Goal: Information Seeking & Learning: Learn about a topic

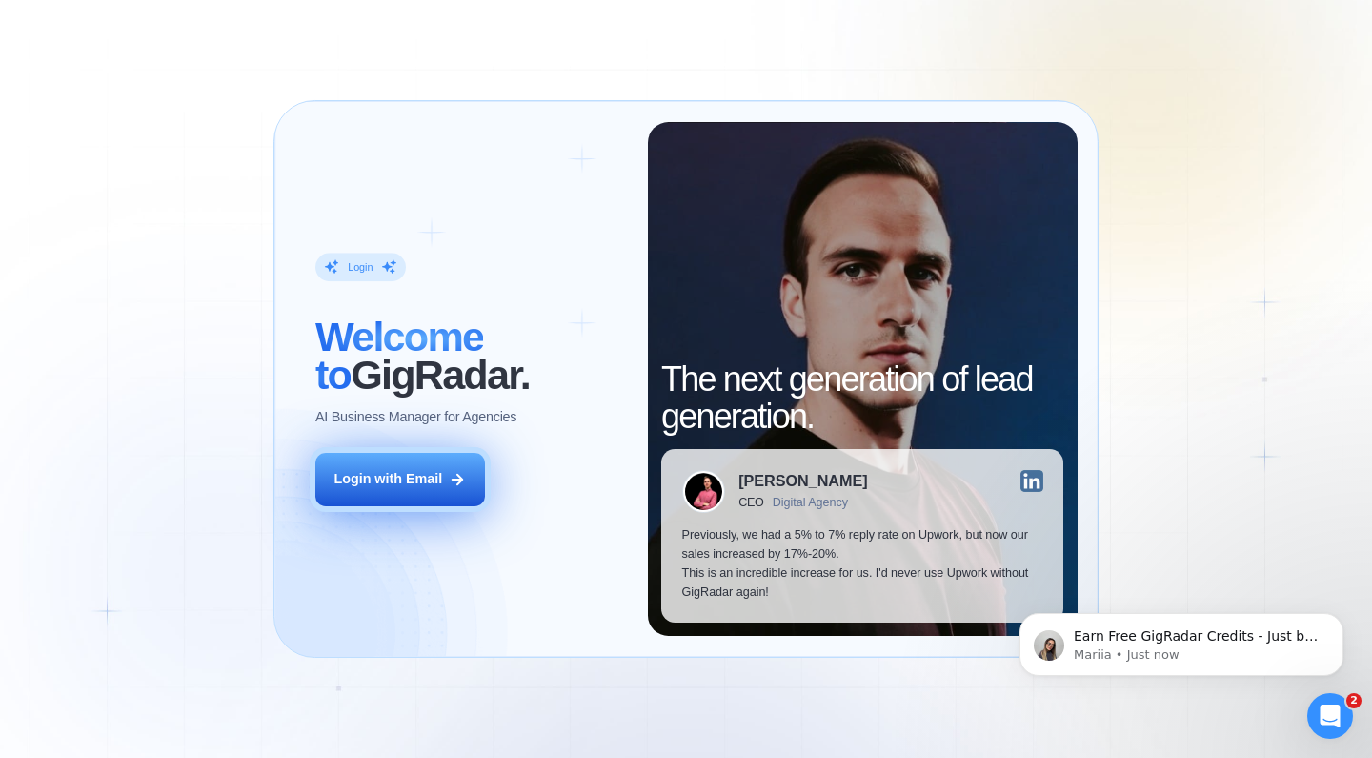
click at [396, 476] on div "Login with Email" at bounding box center [388, 479] width 109 height 19
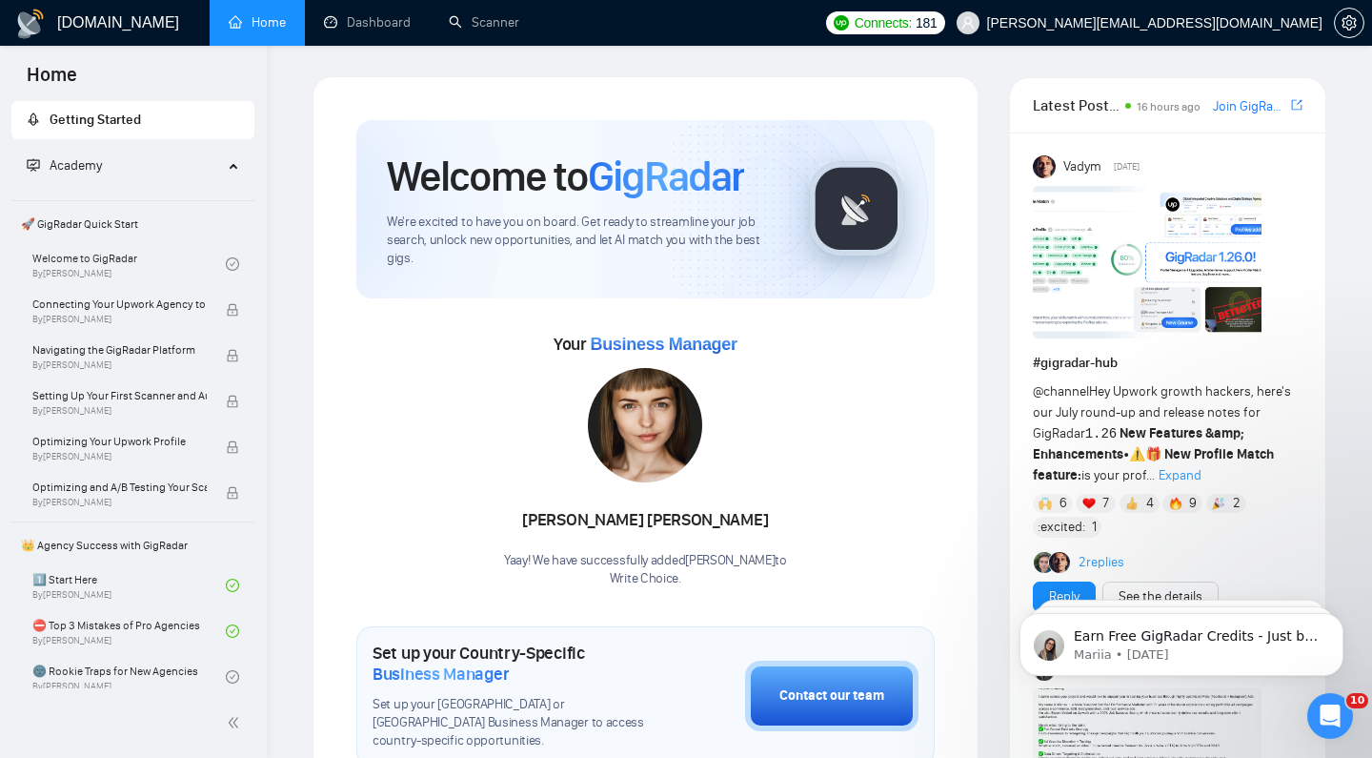
scroll to position [3, 0]
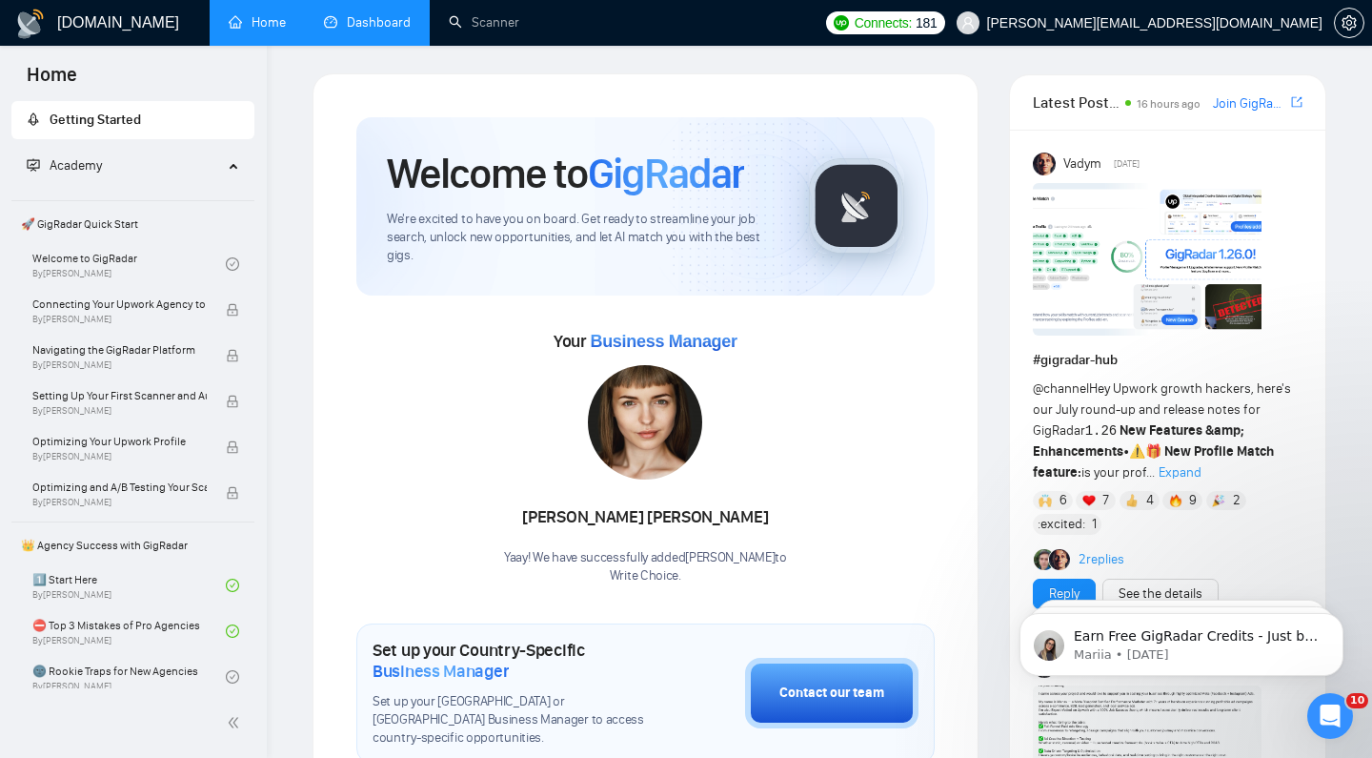
click at [390, 17] on link "Dashboard" at bounding box center [367, 22] width 87 height 16
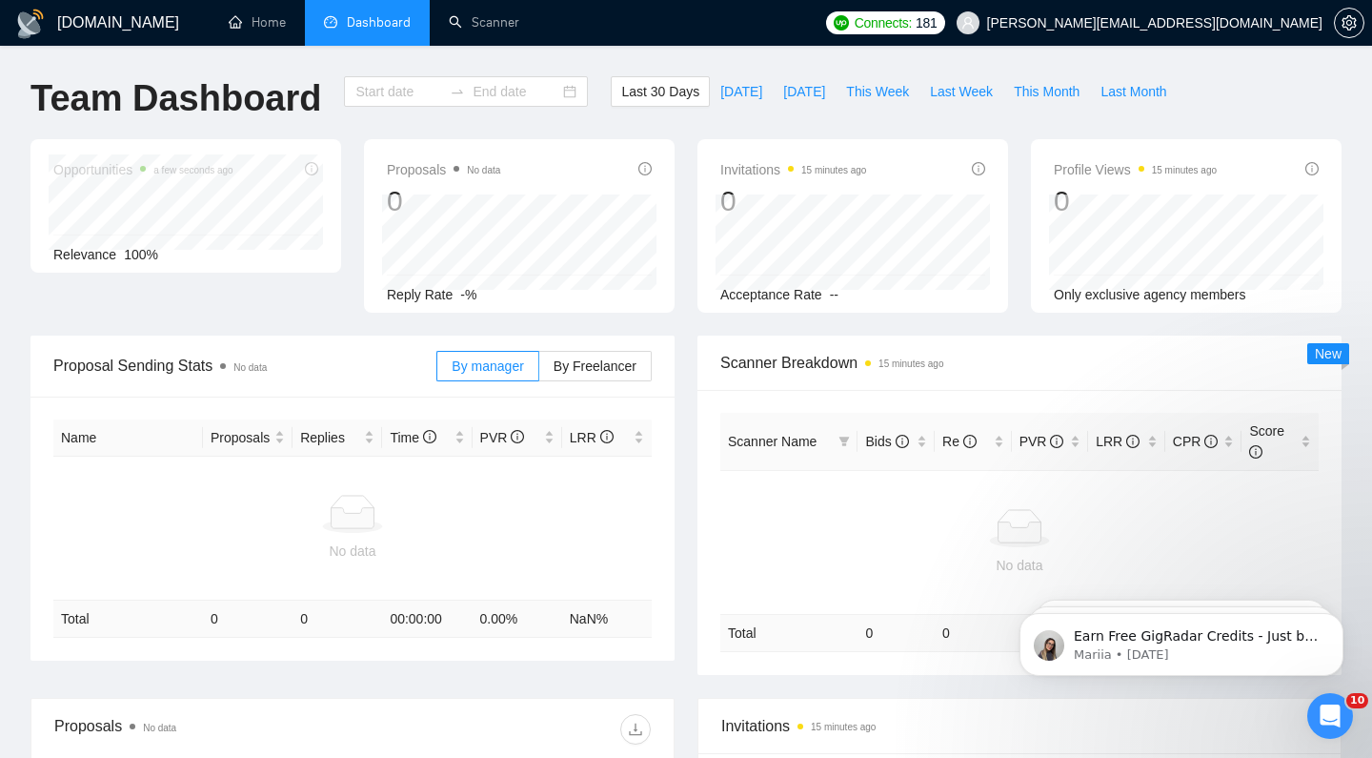
type input "[DATE]"
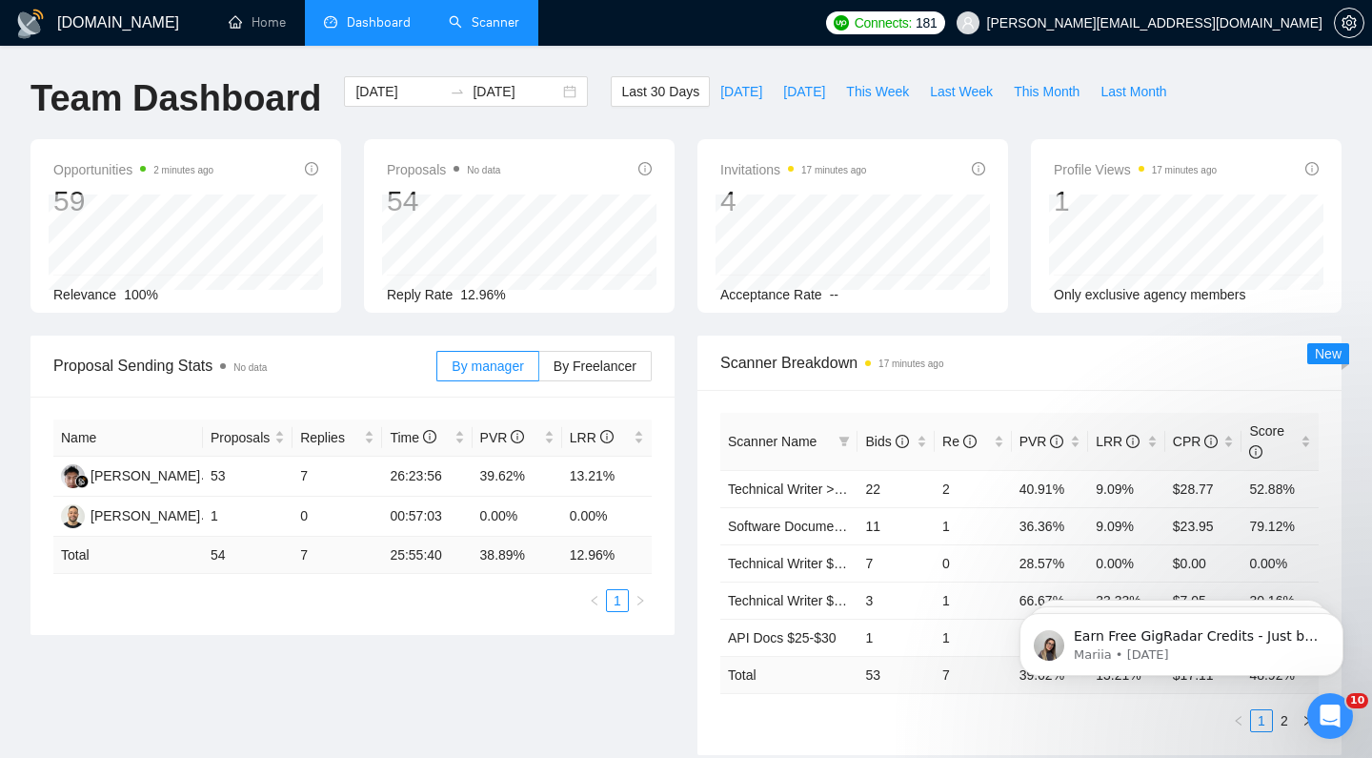
click at [459, 24] on link "Scanner" at bounding box center [484, 22] width 71 height 16
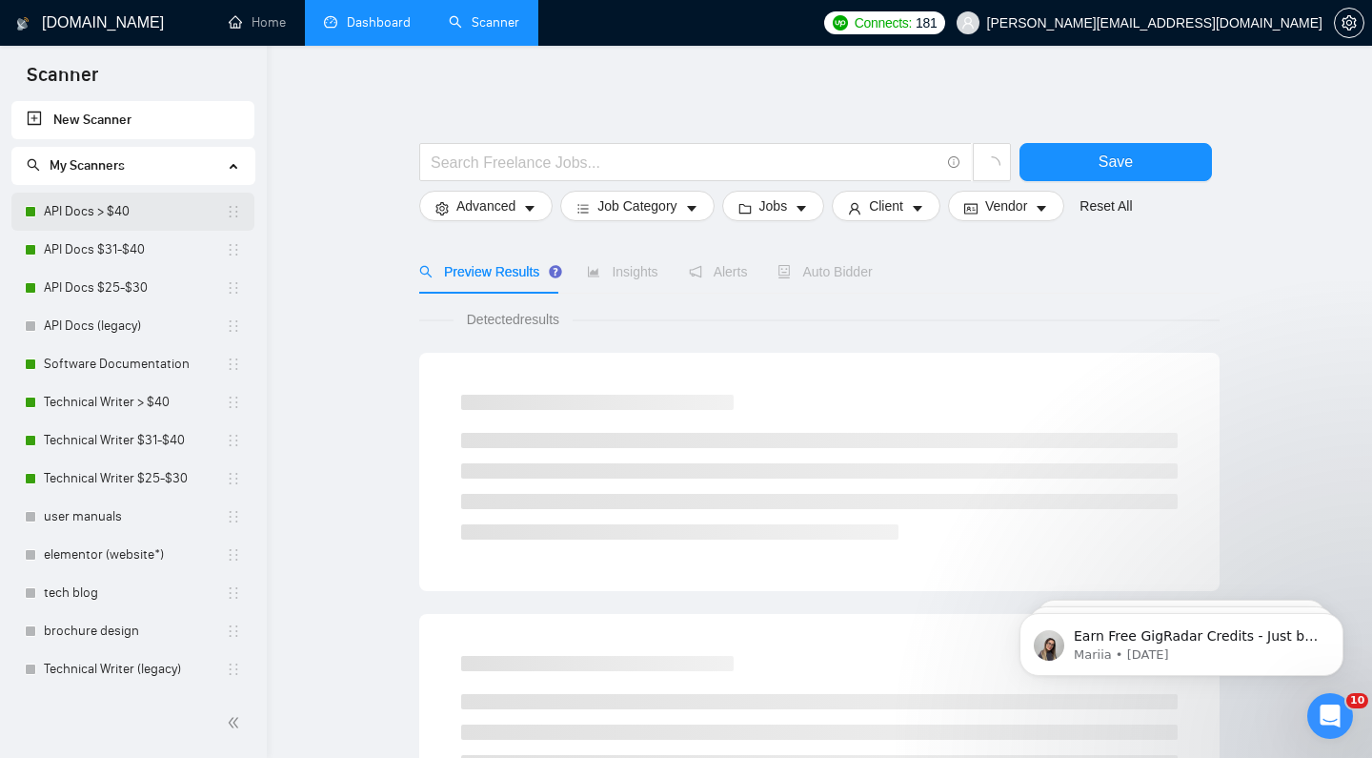
click at [122, 207] on link "API Docs > $40" at bounding box center [135, 211] width 182 height 38
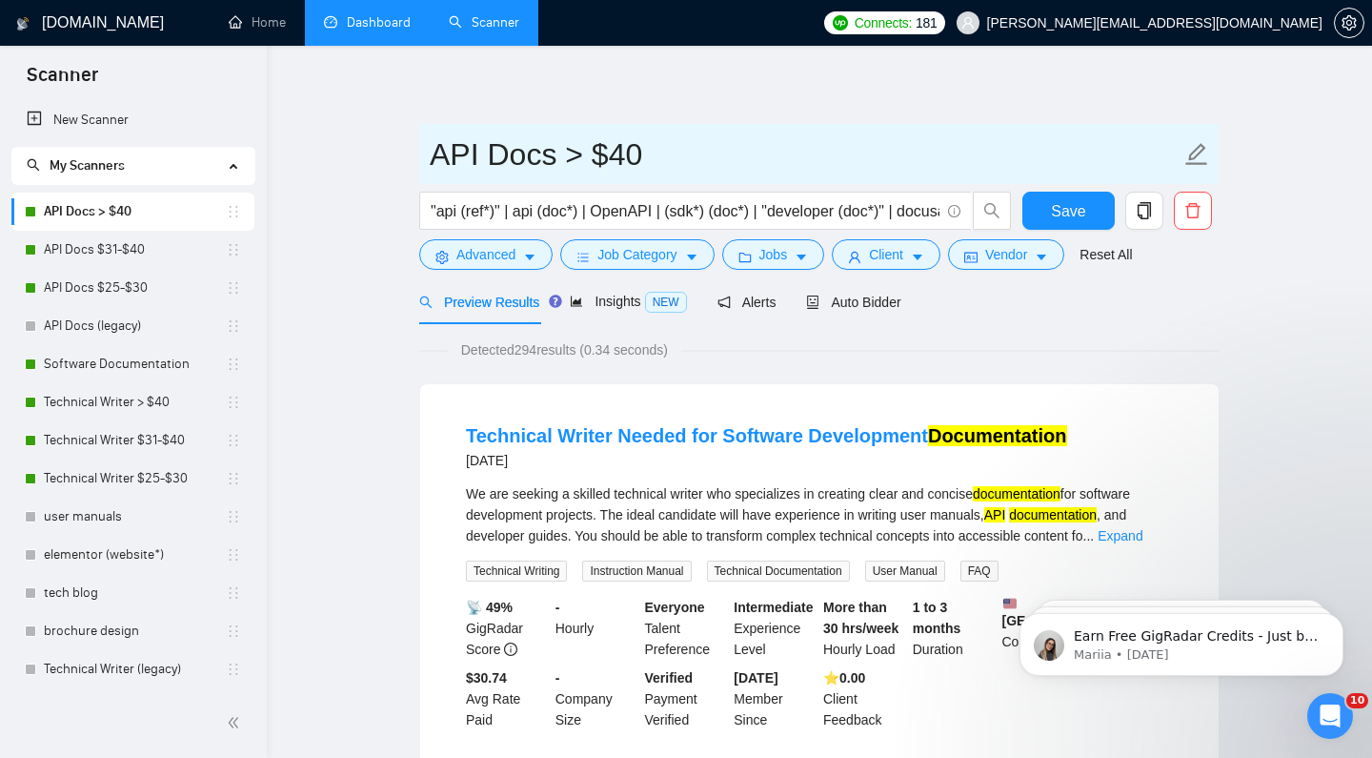
click at [784, 141] on input "API Docs > $40" at bounding box center [805, 155] width 751 height 48
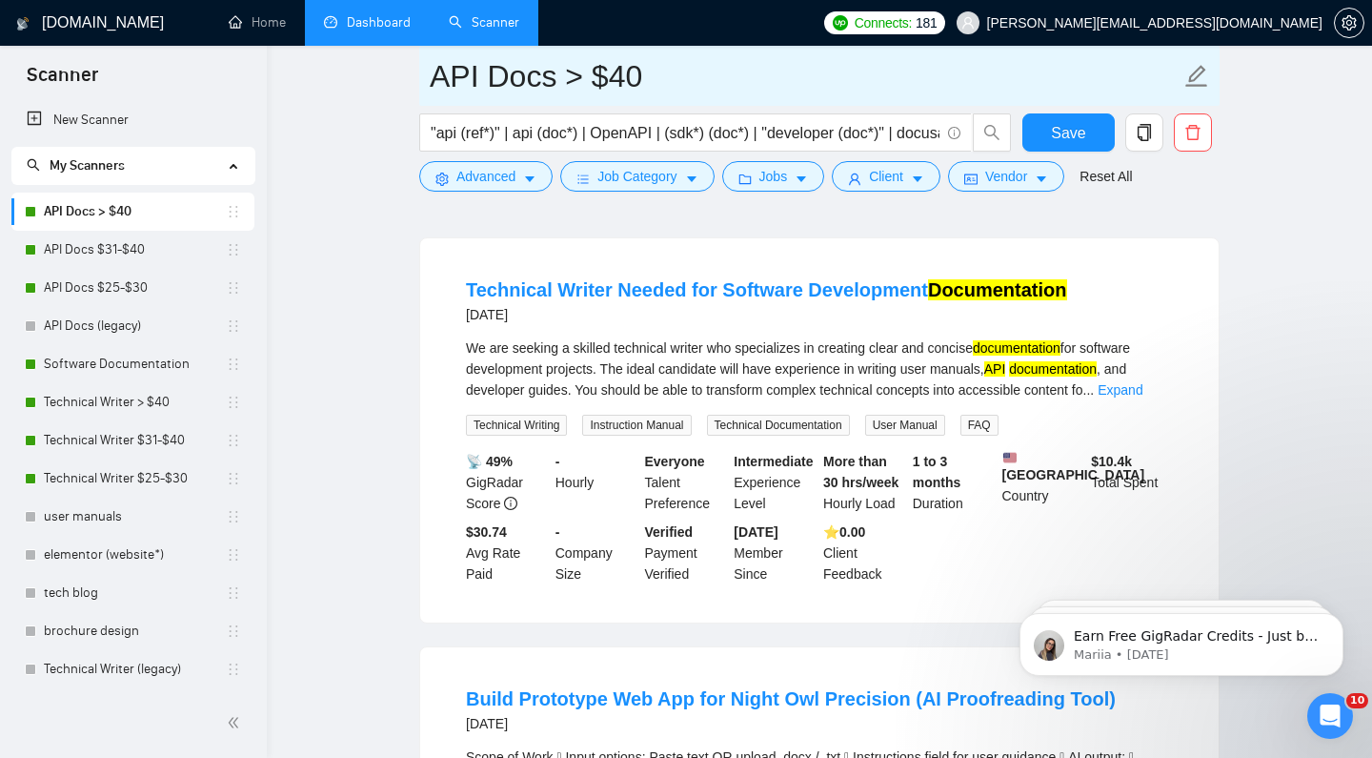
scroll to position [164, 0]
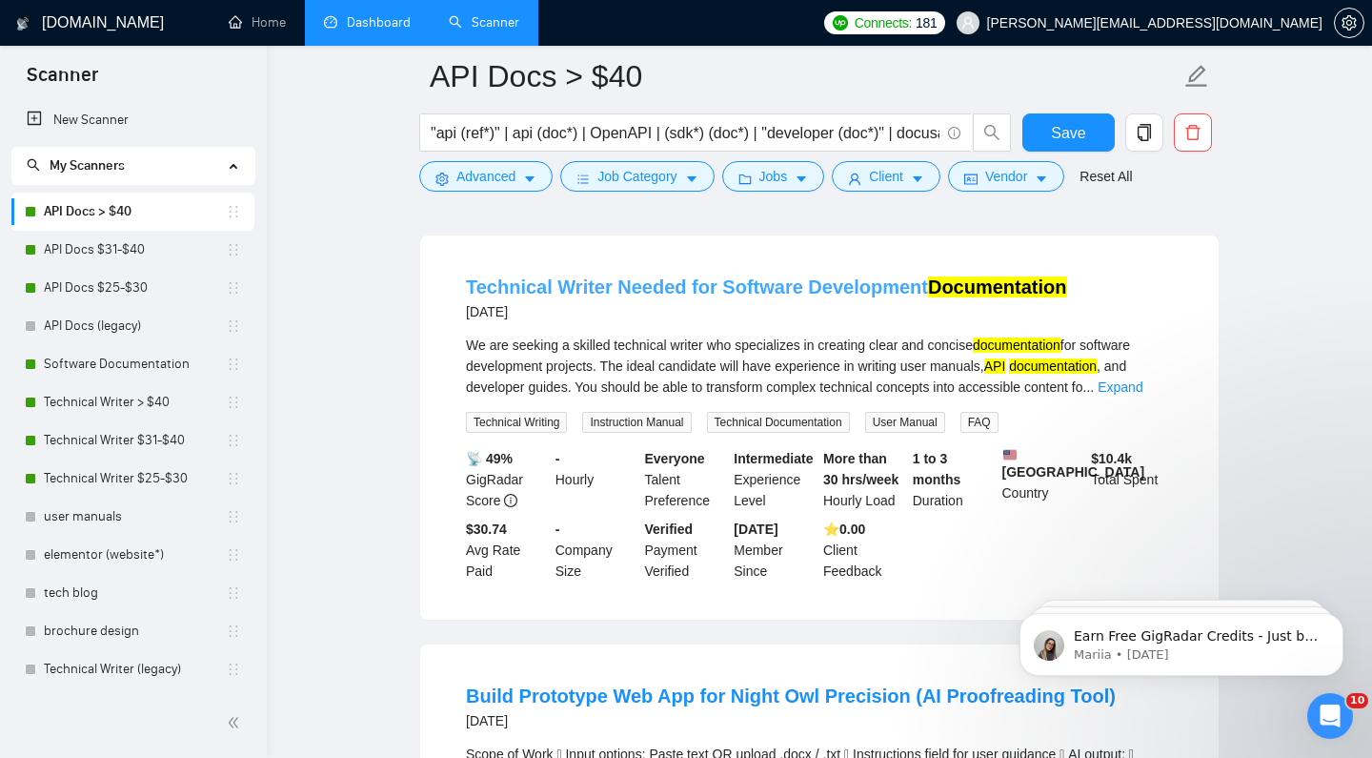
click at [771, 291] on link "Technical Writer Needed for Software Development Documentation" at bounding box center [766, 286] width 601 height 21
click at [366, 20] on link "Dashboard" at bounding box center [367, 22] width 87 height 16
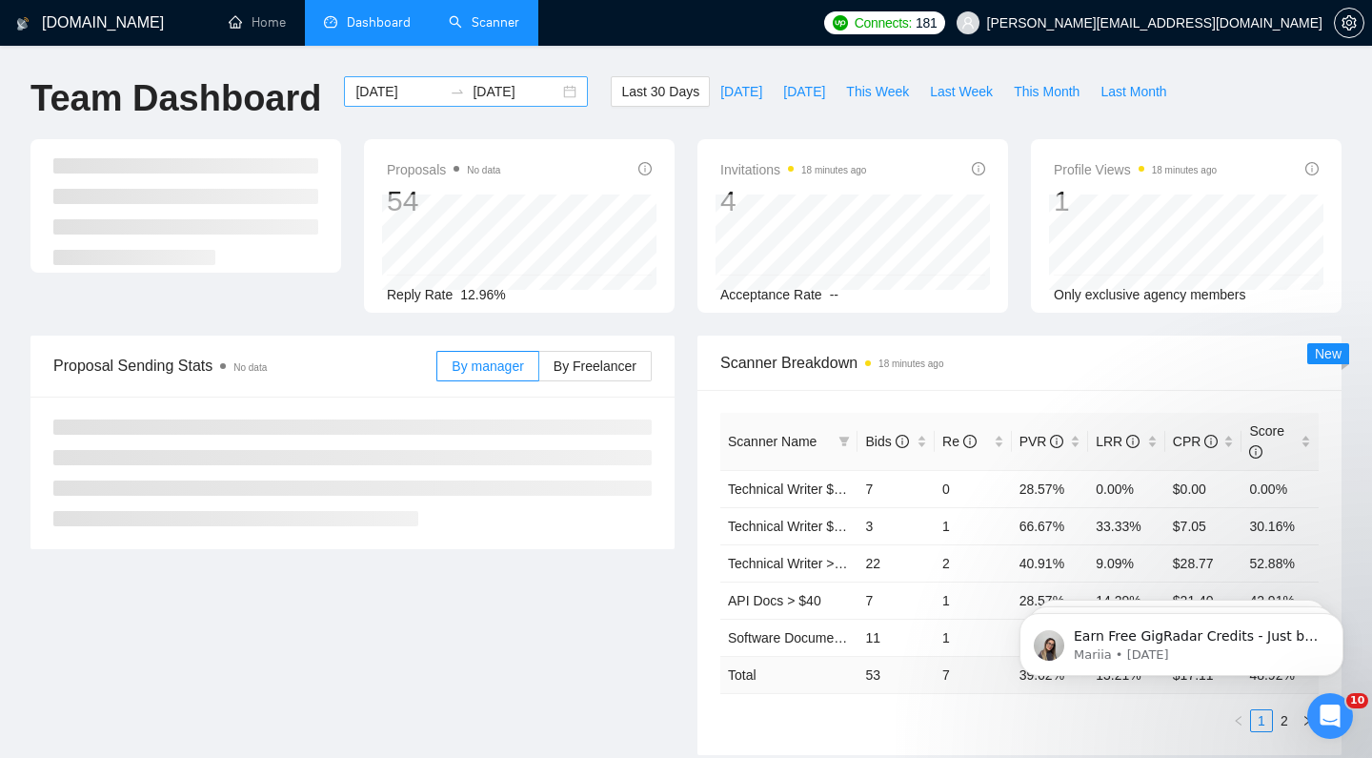
click at [368, 91] on input "[DATE]" at bounding box center [398, 91] width 87 height 21
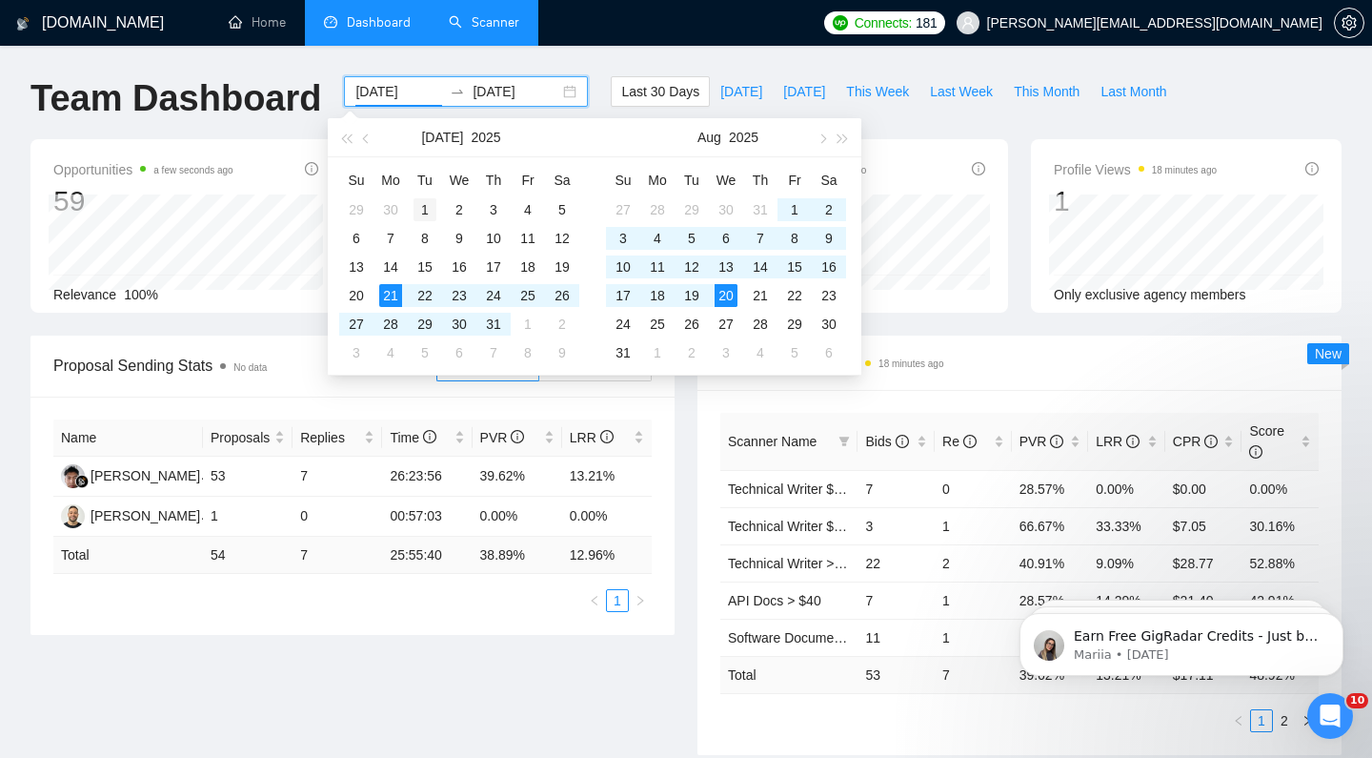
type input "[DATE]"
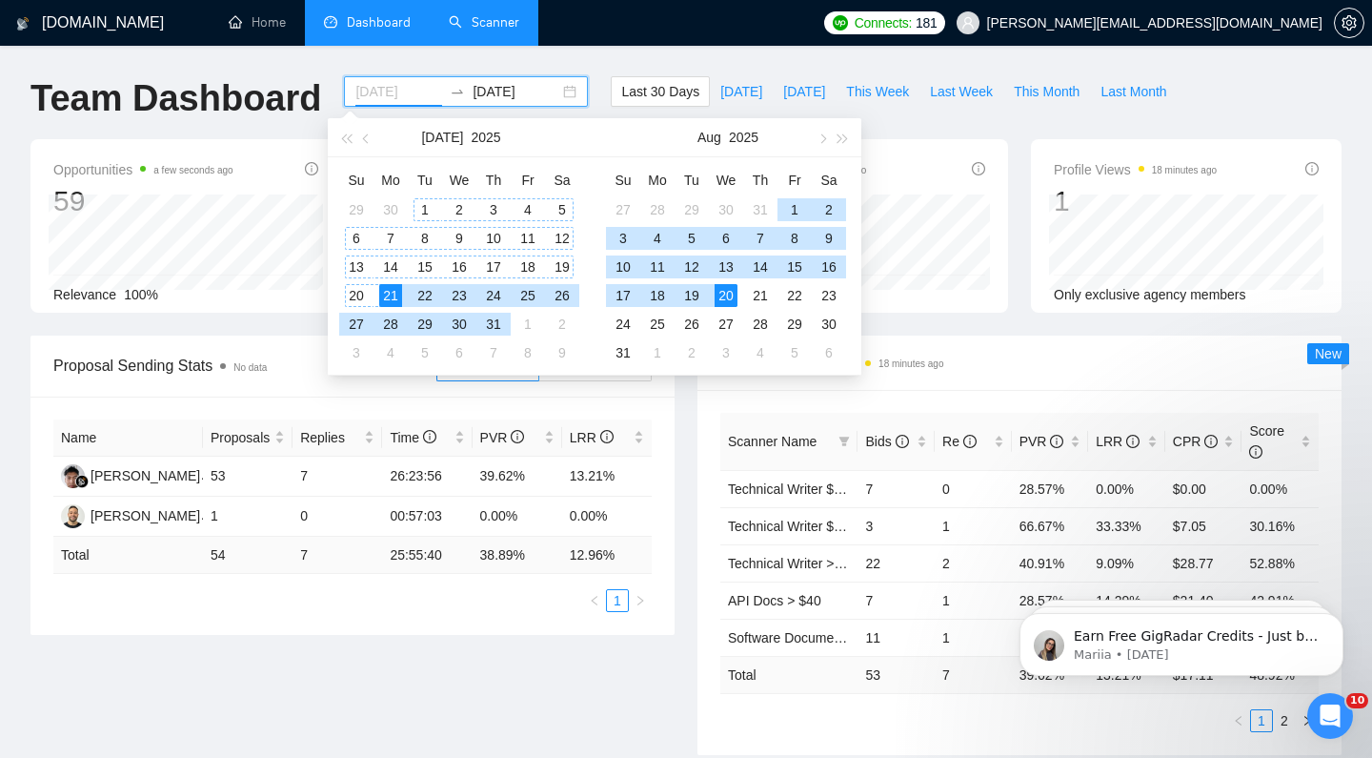
click at [428, 205] on div "1" at bounding box center [425, 209] width 23 height 23
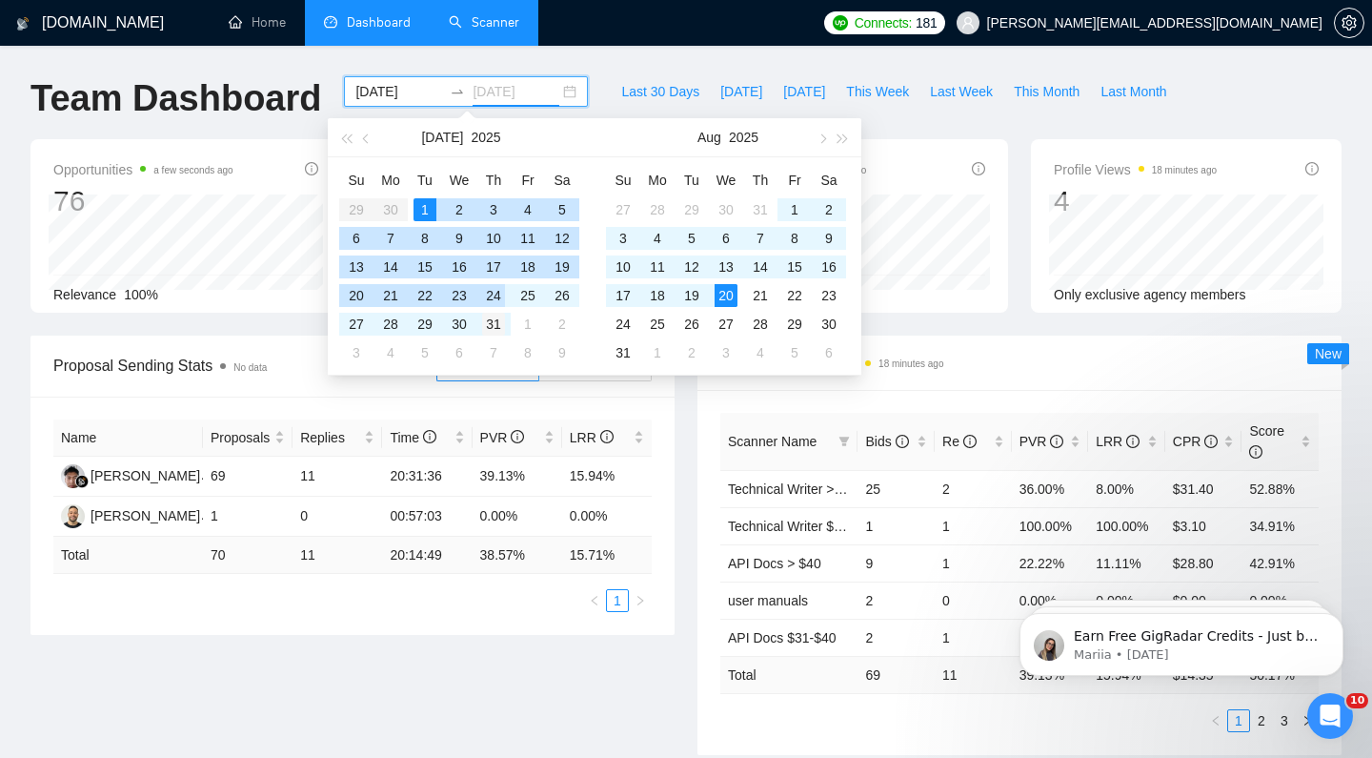
type input "[DATE]"
click at [496, 317] on div "31" at bounding box center [493, 324] width 23 height 23
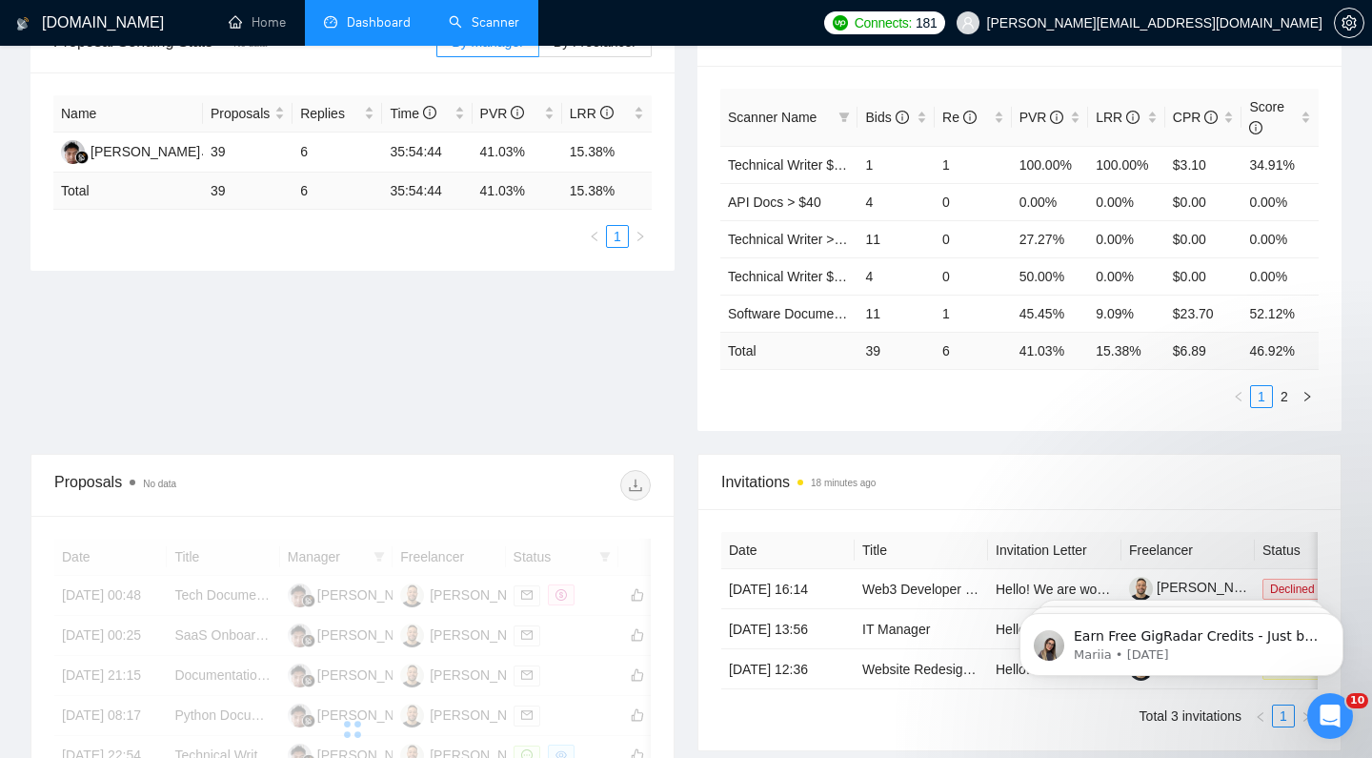
scroll to position [336, 0]
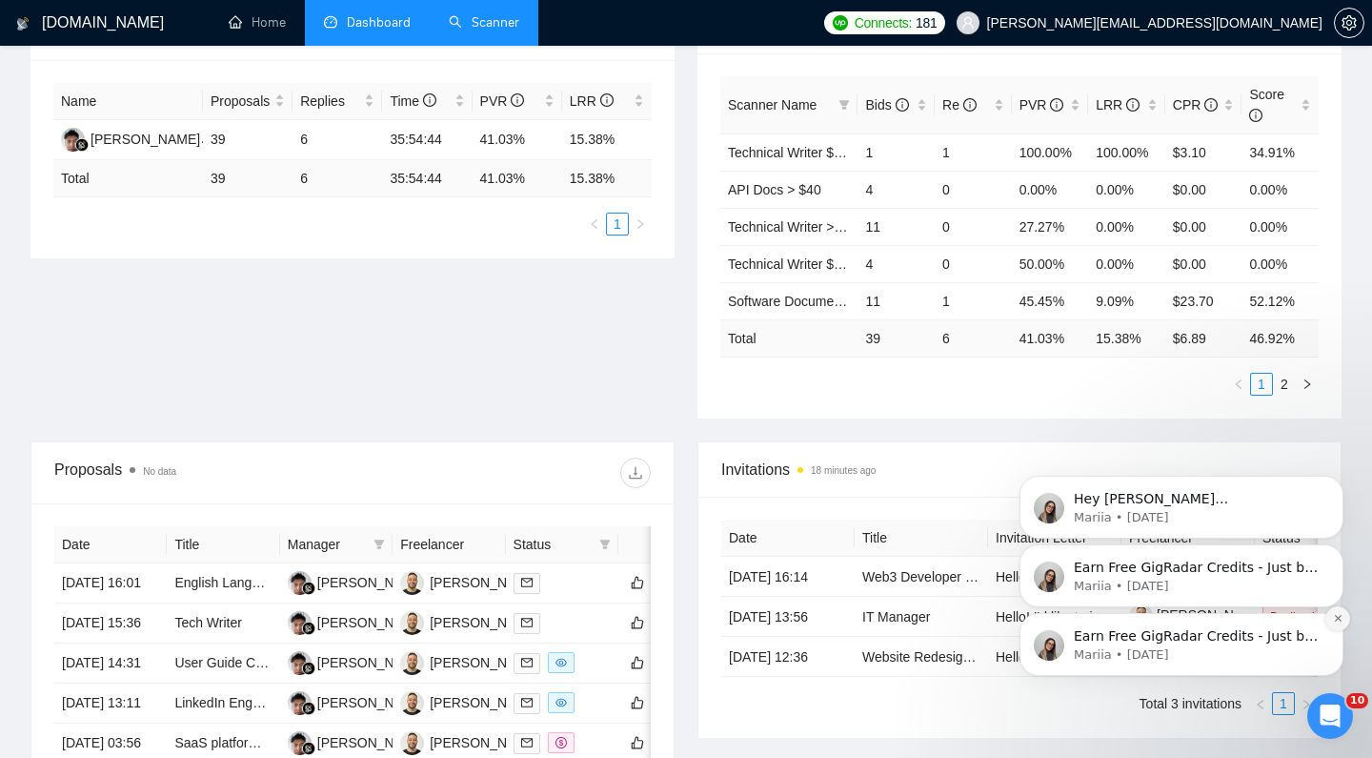
click at [1334, 621] on icon "Dismiss notification" at bounding box center [1338, 618] width 10 height 10
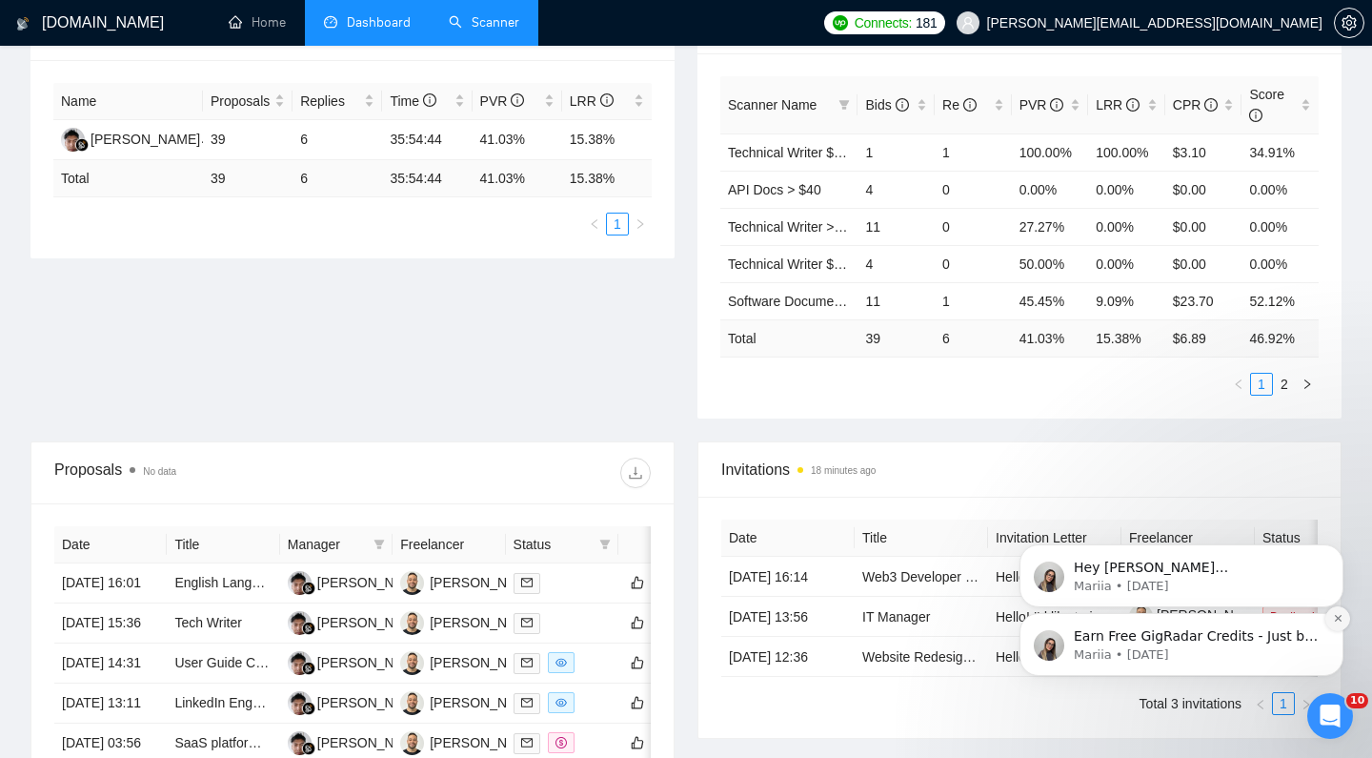
click at [1335, 621] on icon "Dismiss notification" at bounding box center [1338, 618] width 10 height 10
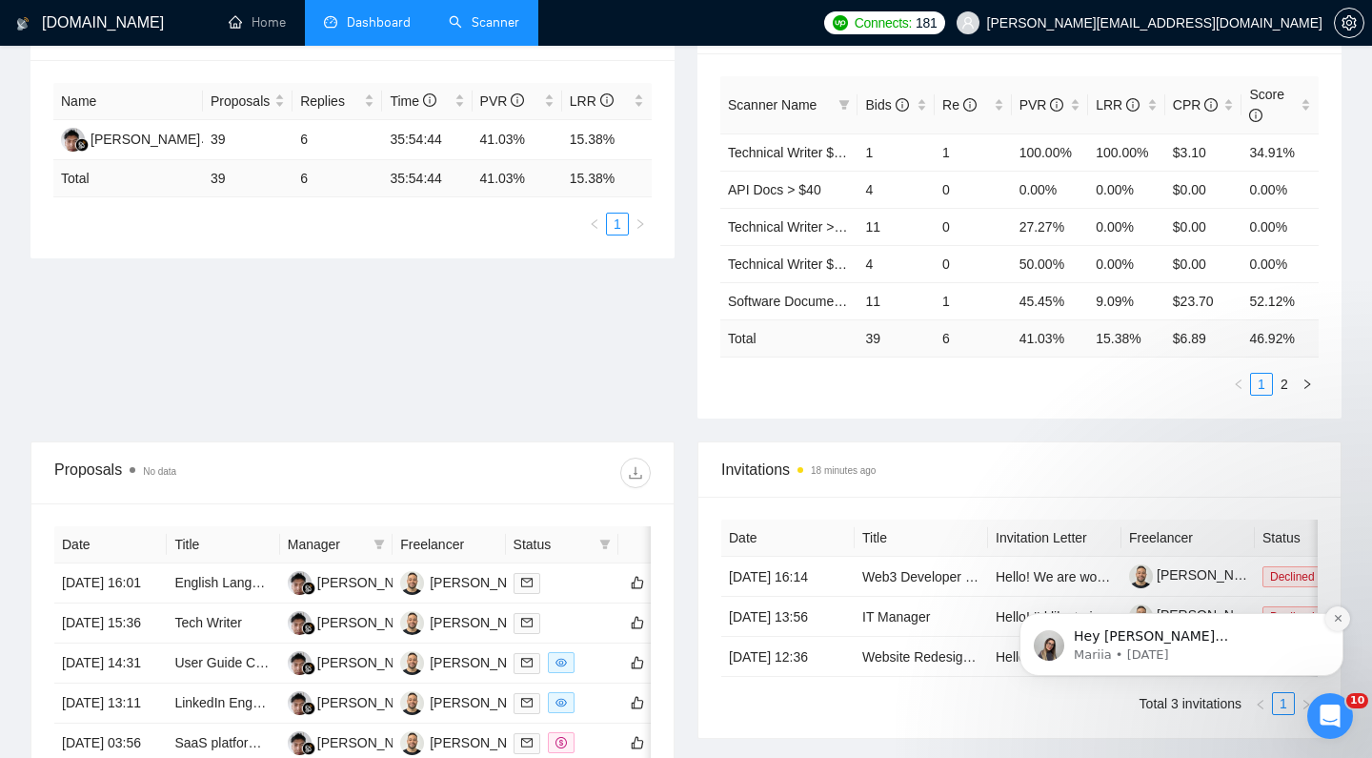
click at [1334, 619] on icon "Dismiss notification" at bounding box center [1338, 618] width 10 height 10
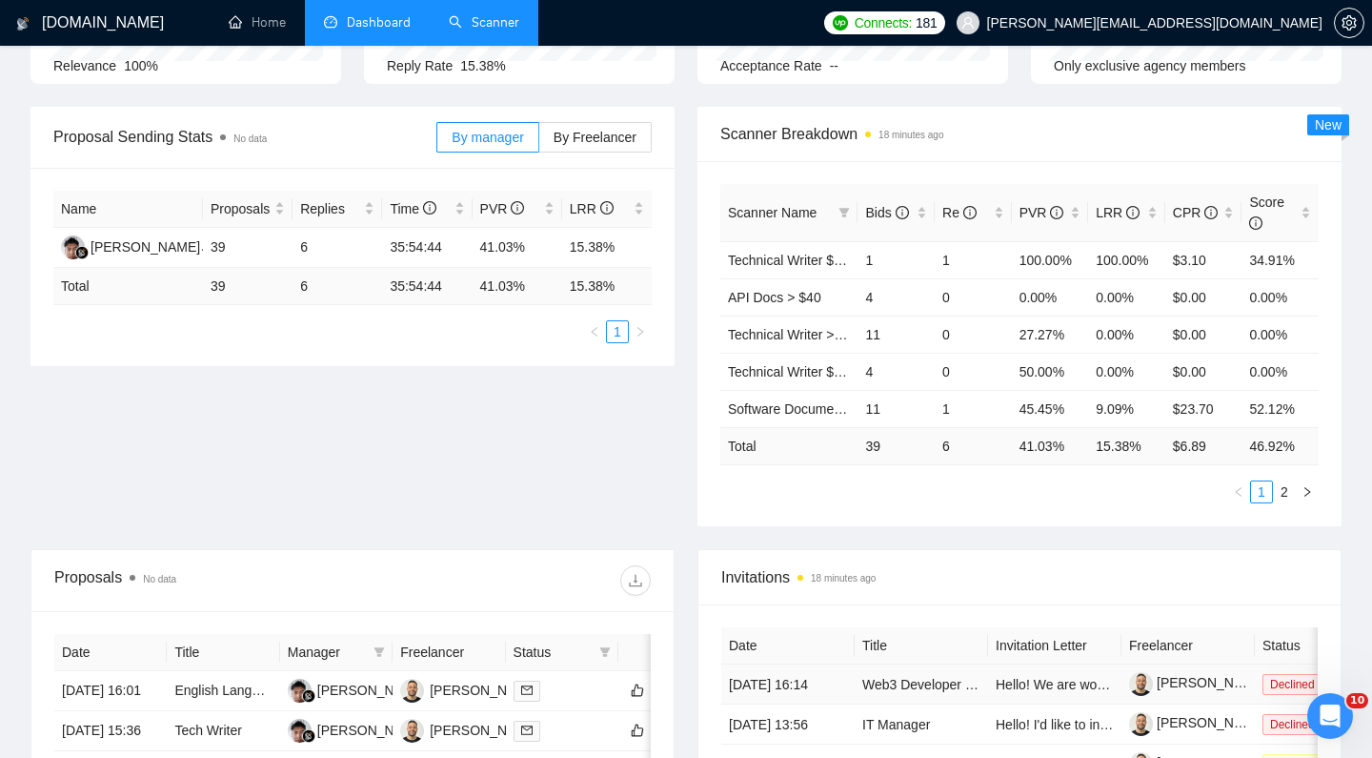
scroll to position [215, 0]
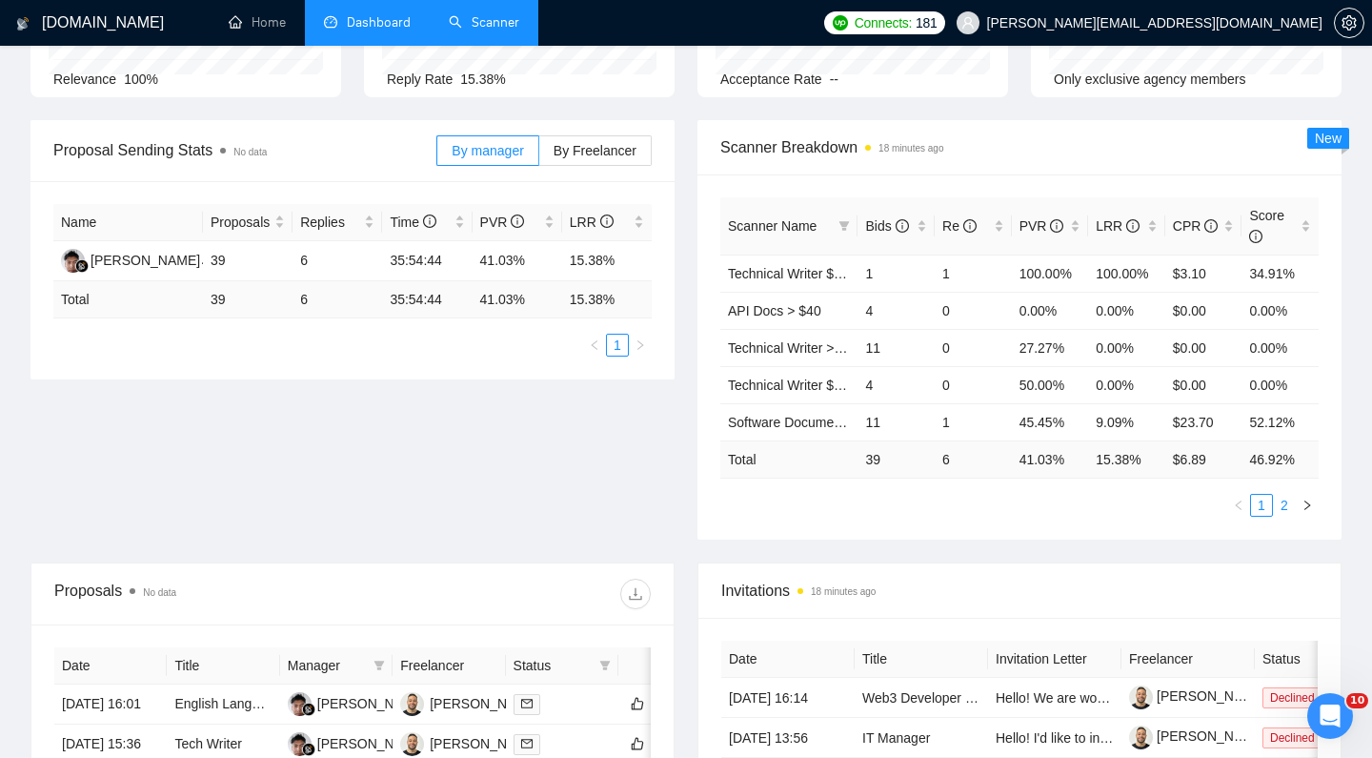
click at [1290, 508] on link "2" at bounding box center [1284, 505] width 21 height 21
click at [1265, 508] on link "1" at bounding box center [1261, 505] width 21 height 21
click at [1281, 507] on link "2" at bounding box center [1284, 505] width 21 height 21
click at [1258, 505] on link "1" at bounding box center [1261, 505] width 21 height 21
click at [1036, 222] on span "PVR" at bounding box center [1042, 225] width 45 height 15
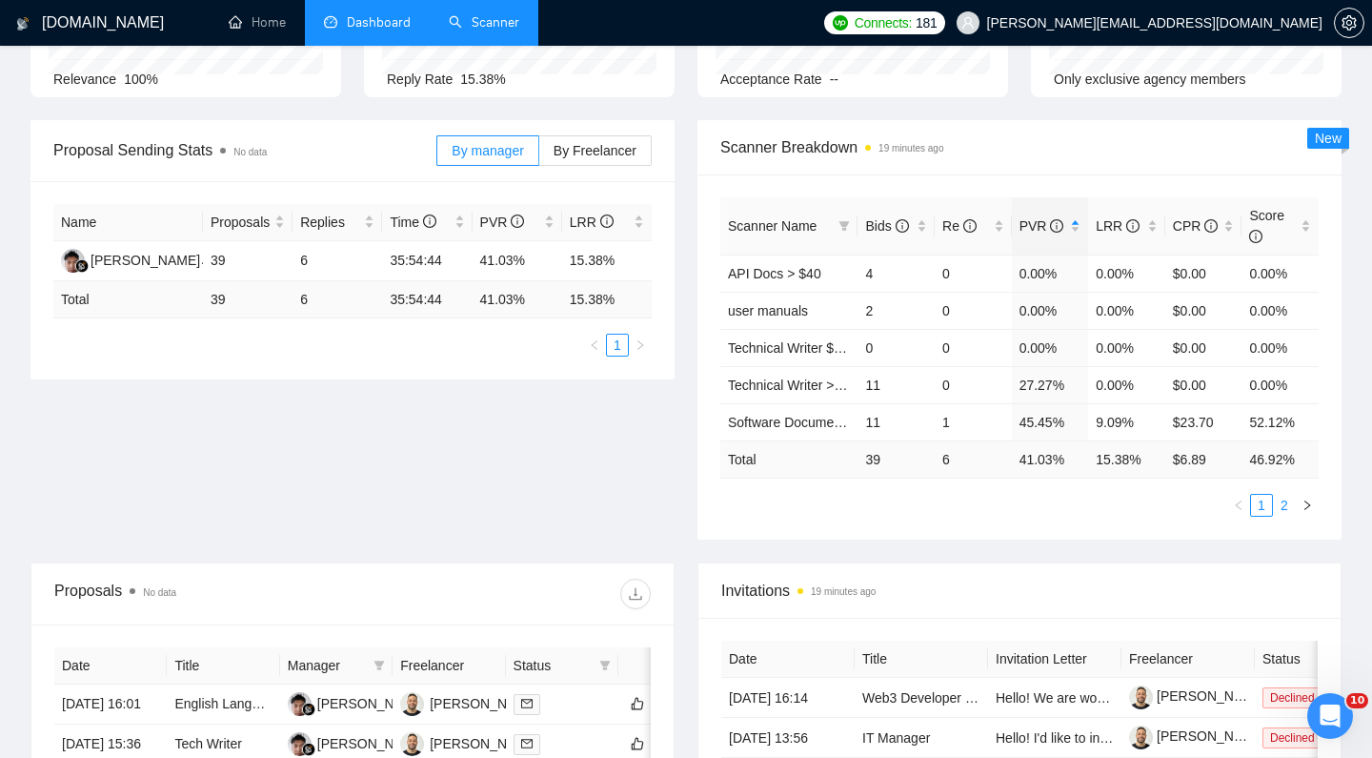
click at [1286, 504] on link "2" at bounding box center [1284, 505] width 21 height 21
click at [791, 346] on span "Technical Writer $31-$40" at bounding box center [802, 347] width 148 height 15
click at [1265, 498] on link "1" at bounding box center [1261, 505] width 21 height 21
